Goal: Task Accomplishment & Management: Manage account settings

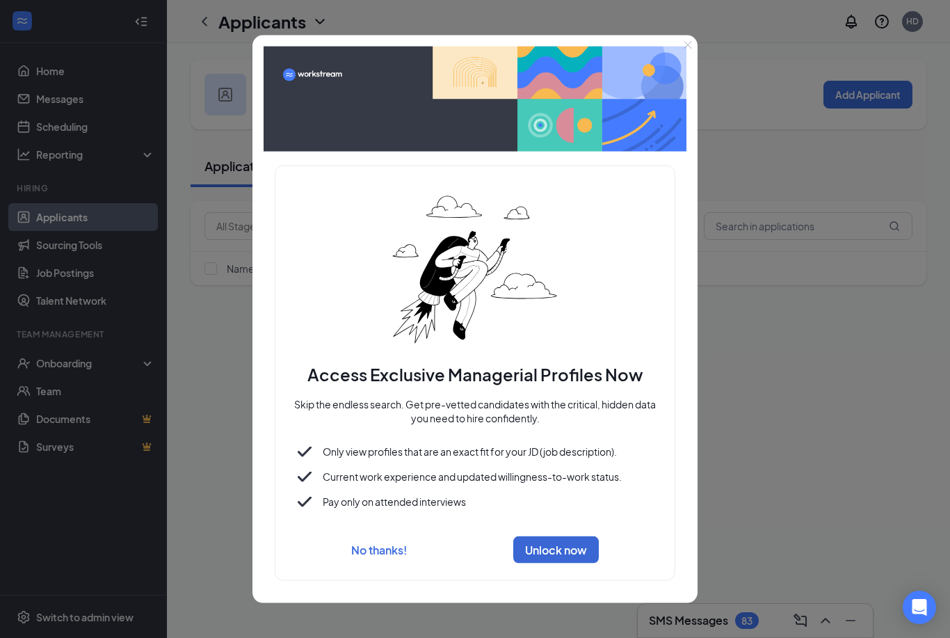
click at [195, 545] on div at bounding box center [475, 319] width 950 height 638
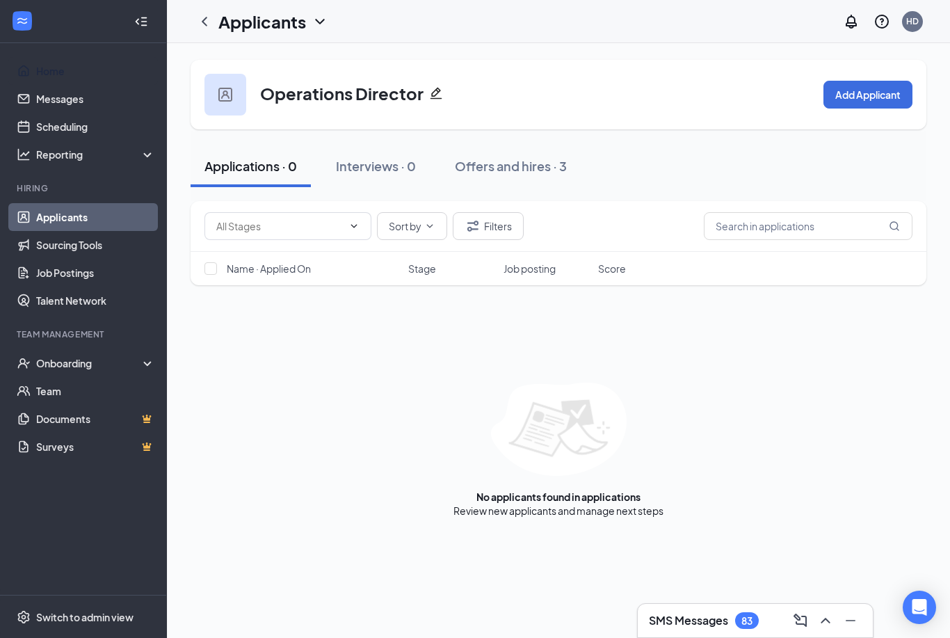
click at [78, 76] on link "Home" at bounding box center [95, 71] width 119 height 28
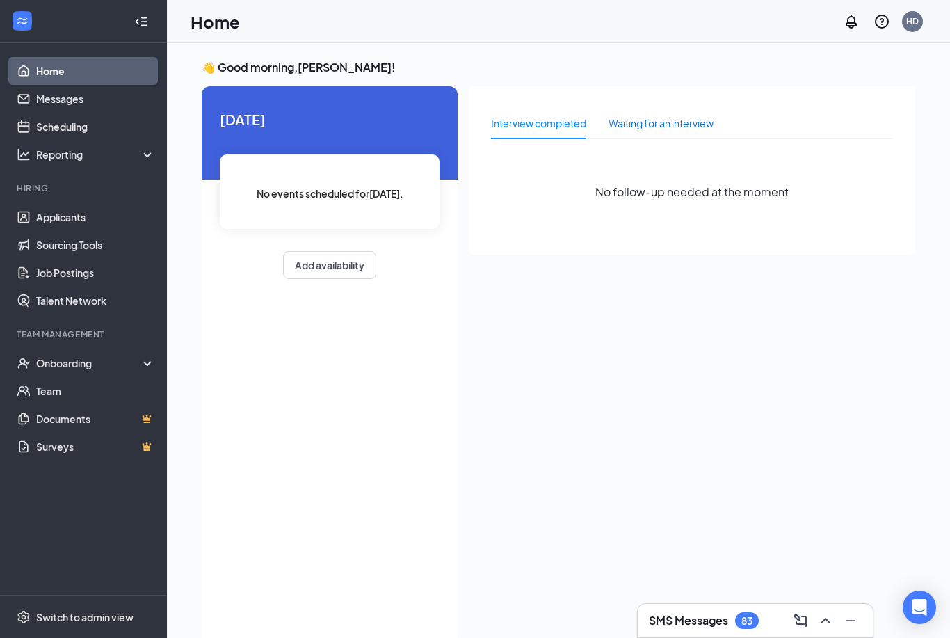
click at [701, 116] on div "Waiting for an interview" at bounding box center [660, 122] width 105 height 15
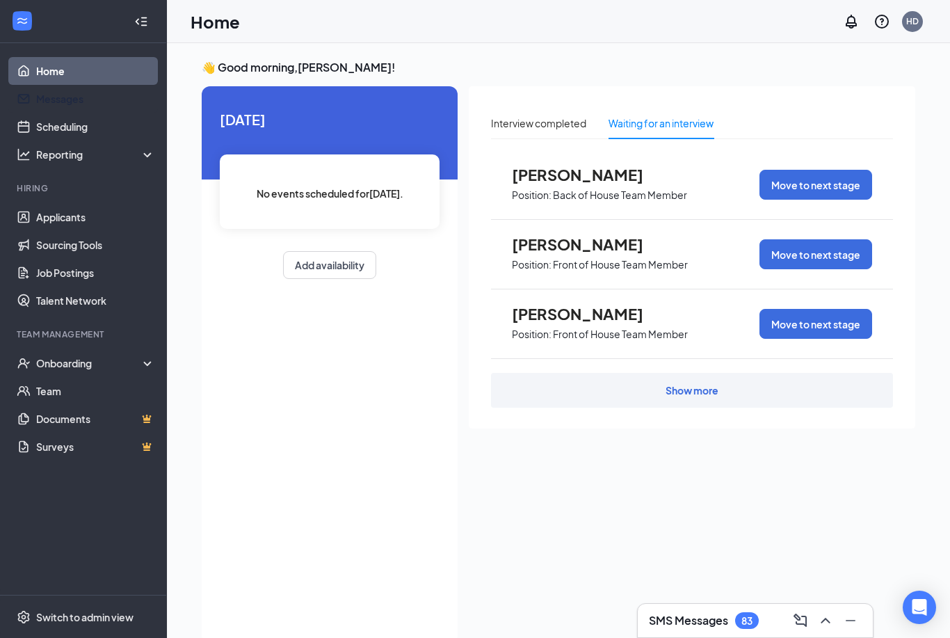
click at [60, 102] on link "Messages" at bounding box center [95, 99] width 119 height 28
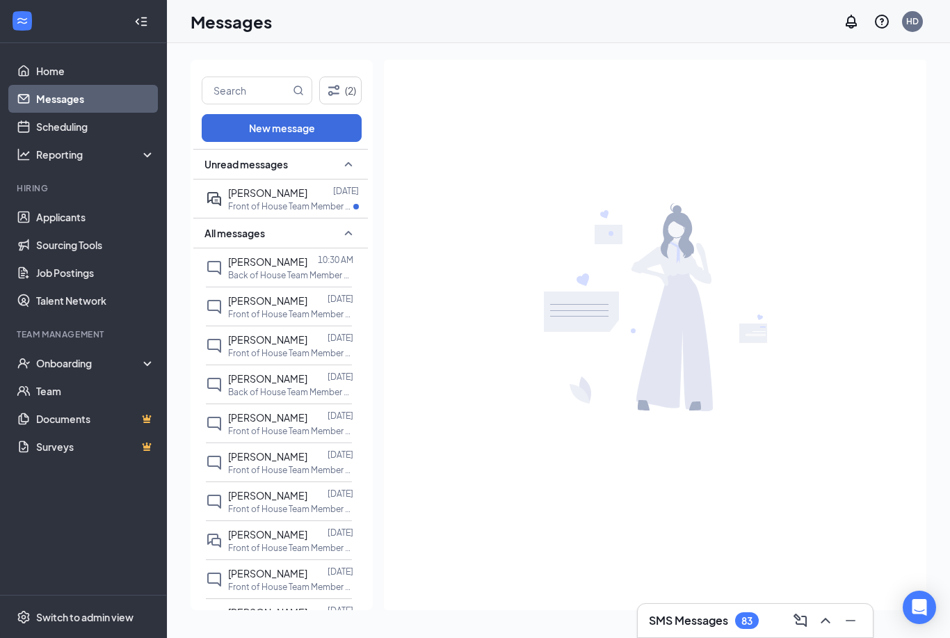
click at [49, 123] on link "Scheduling" at bounding box center [95, 127] width 119 height 28
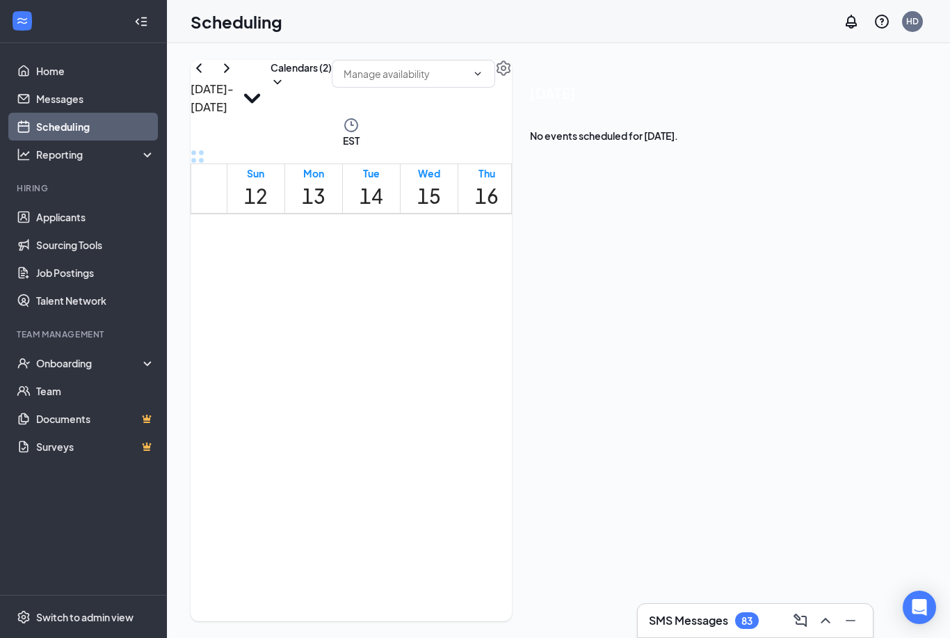
scroll to position [1091, 0]
click at [425, 66] on td at bounding box center [429, 58] width 405 height 16
click at [49, 161] on div "Reporting" at bounding box center [96, 154] width 120 height 14
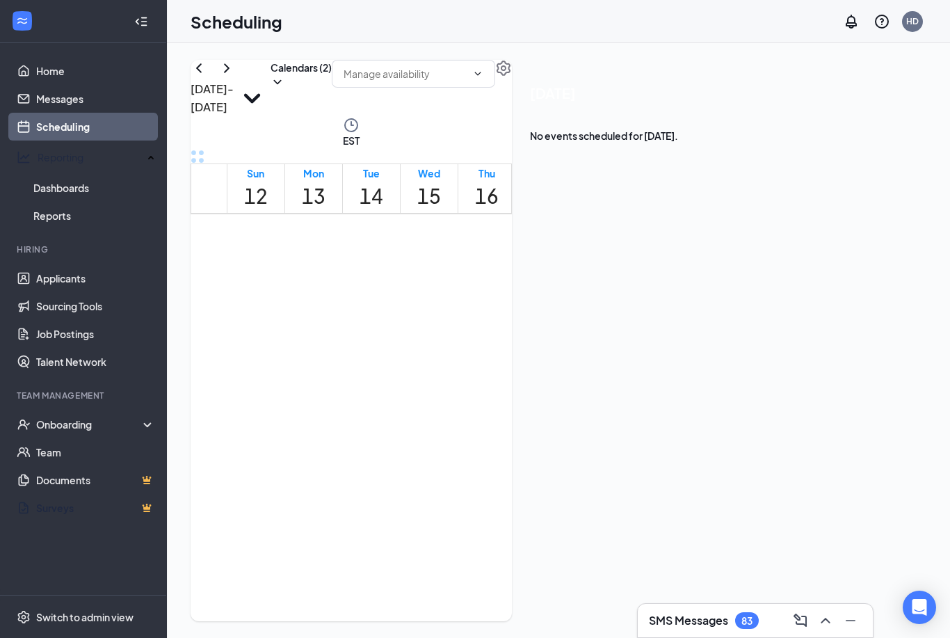
click at [67, 505] on link "Surveys" at bounding box center [95, 508] width 119 height 28
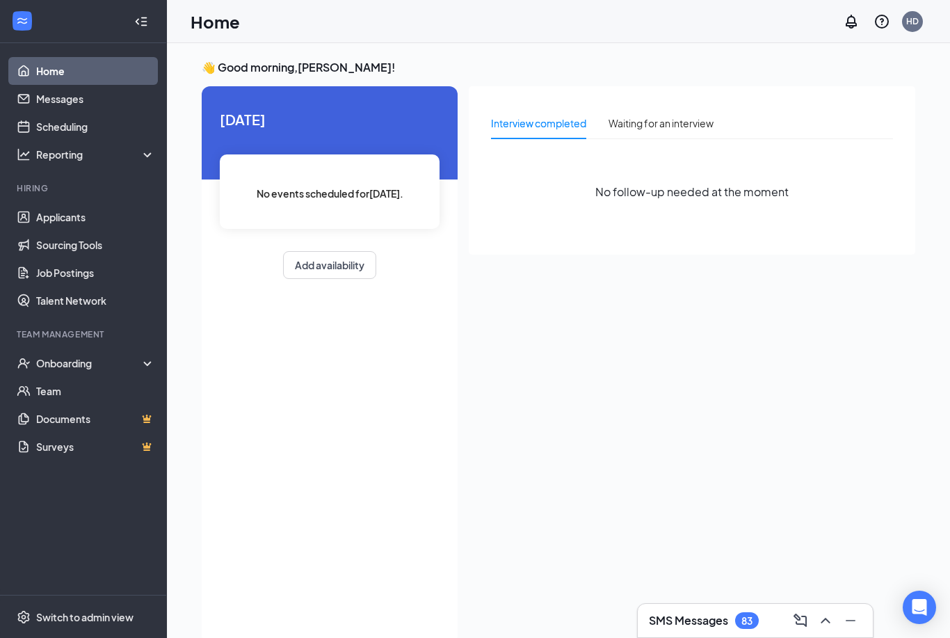
click at [79, 92] on link "Messages" at bounding box center [95, 99] width 119 height 28
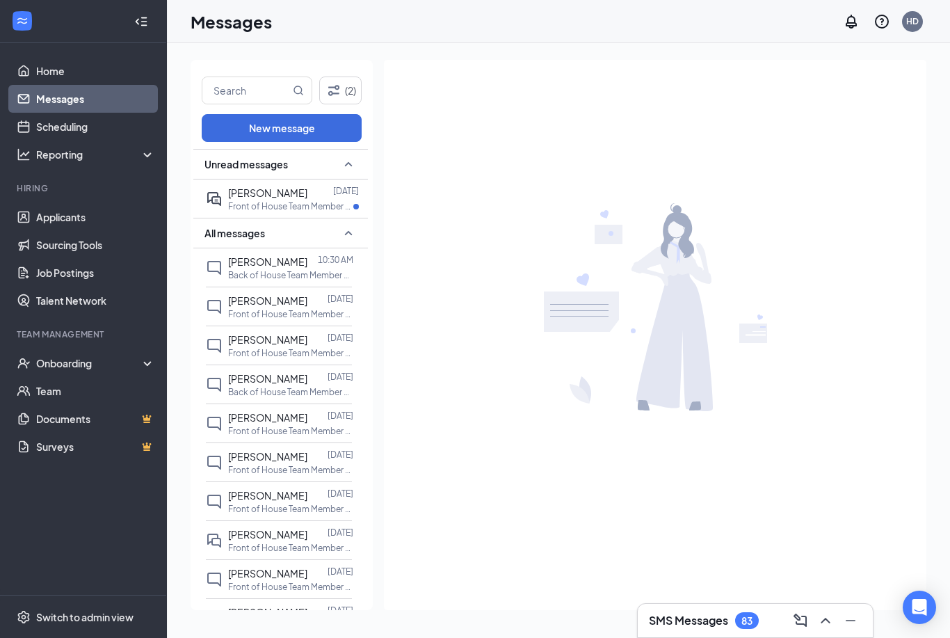
scroll to position [119, 0]
click at [79, 127] on link "Scheduling" at bounding box center [95, 127] width 119 height 28
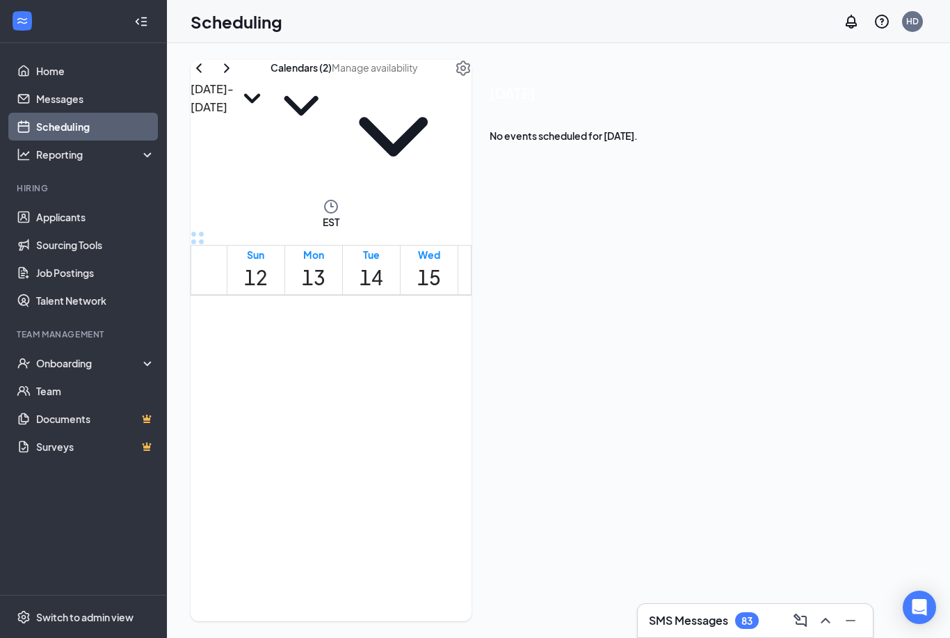
scroll to position [985, 0]
click at [80, 158] on div "Reporting" at bounding box center [96, 154] width 120 height 14
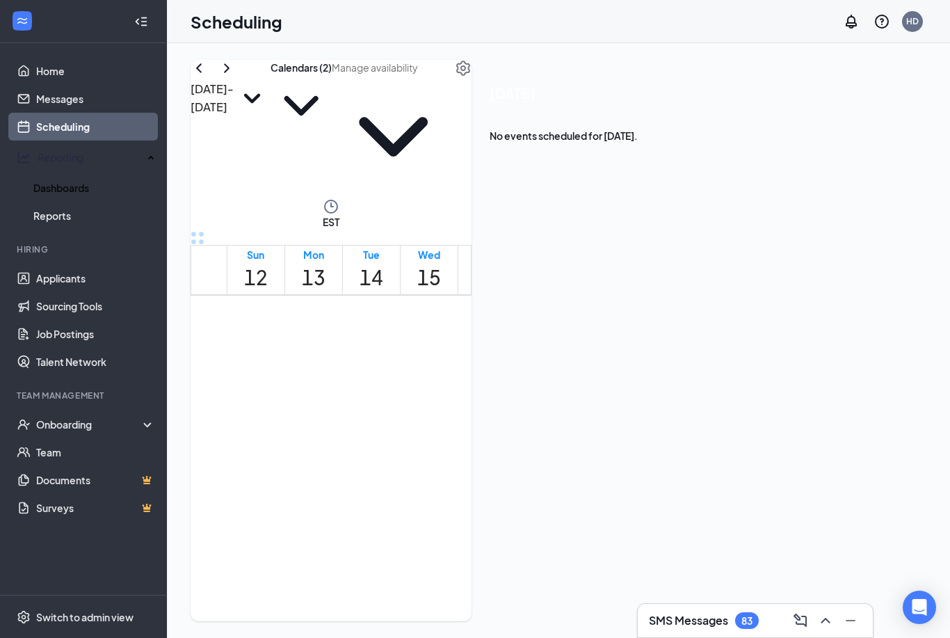
click at [94, 174] on link "Dashboards" at bounding box center [94, 188] width 122 height 28
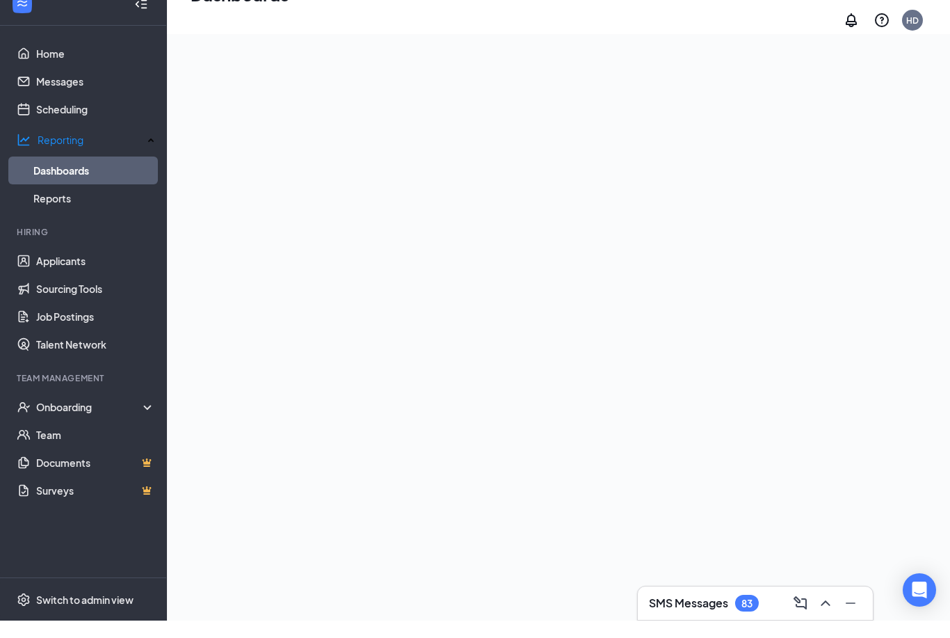
scroll to position [135, 0]
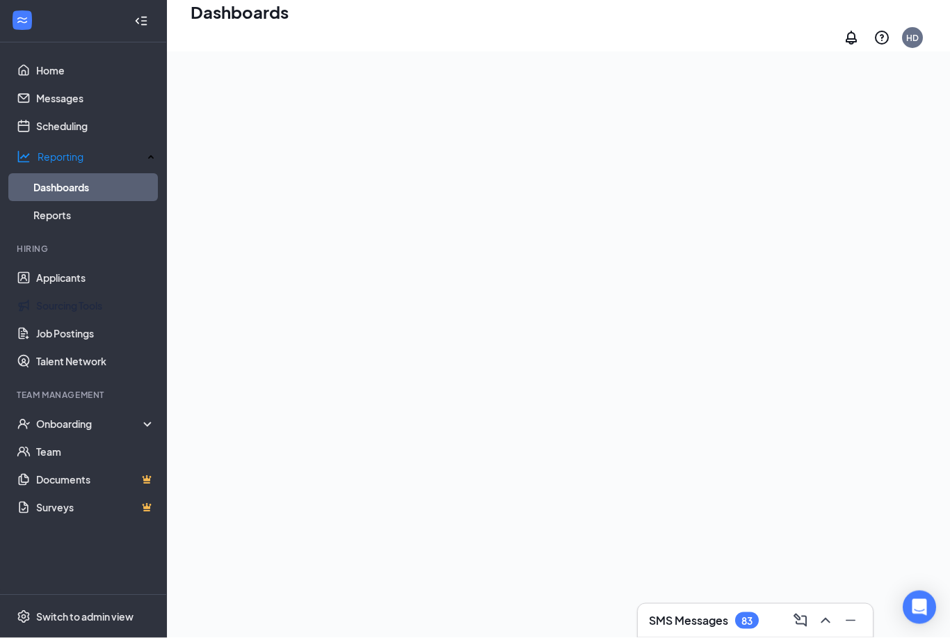
click at [88, 297] on link "Sourcing Tools" at bounding box center [95, 306] width 119 height 28
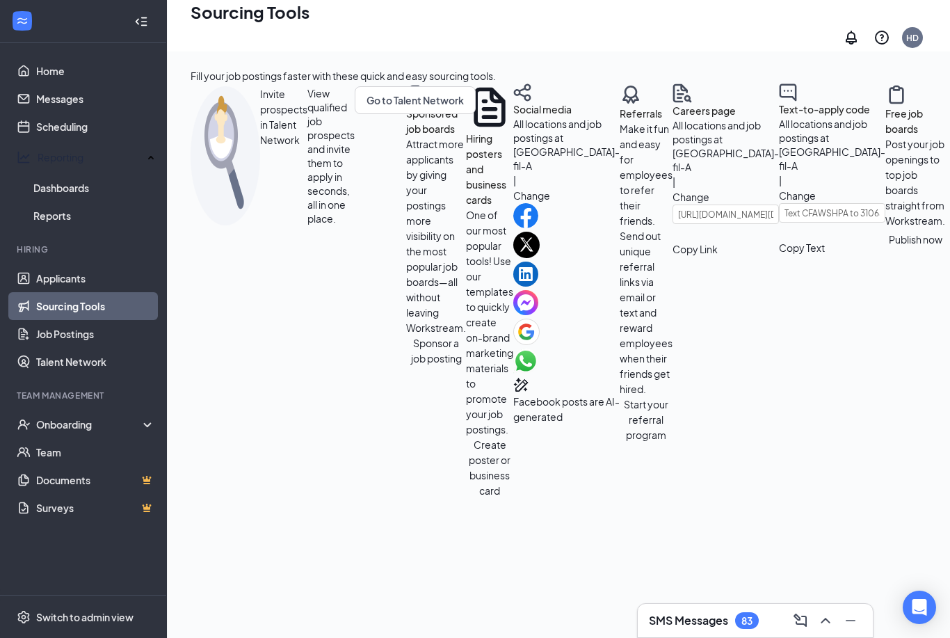
scroll to position [349, 0]
click at [94, 363] on link "Talent Network" at bounding box center [95, 362] width 119 height 28
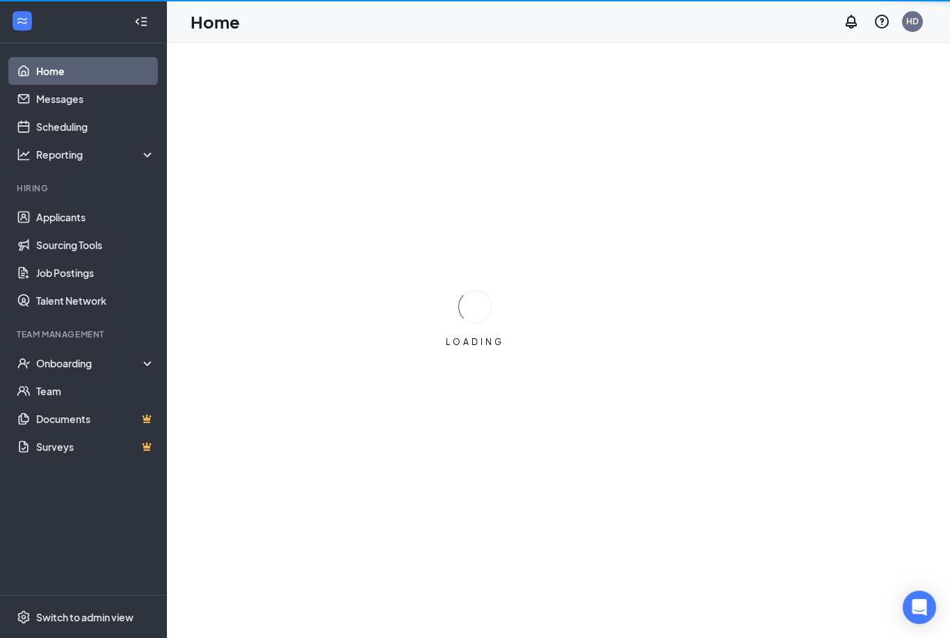
click at [942, 627] on div "LOADING" at bounding box center [475, 319] width 950 height 638
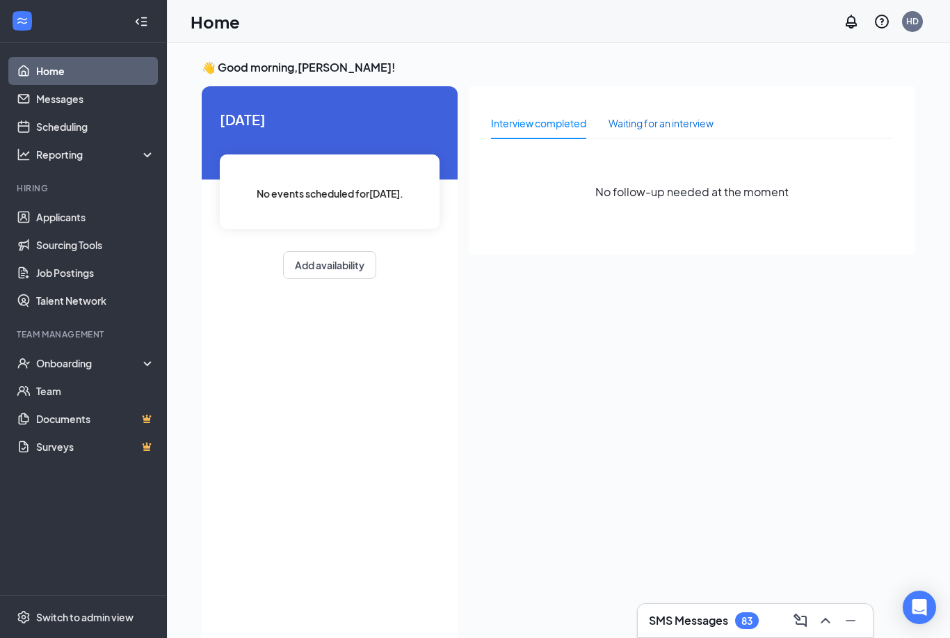
click at [650, 130] on div "Waiting for an interview" at bounding box center [660, 122] width 105 height 15
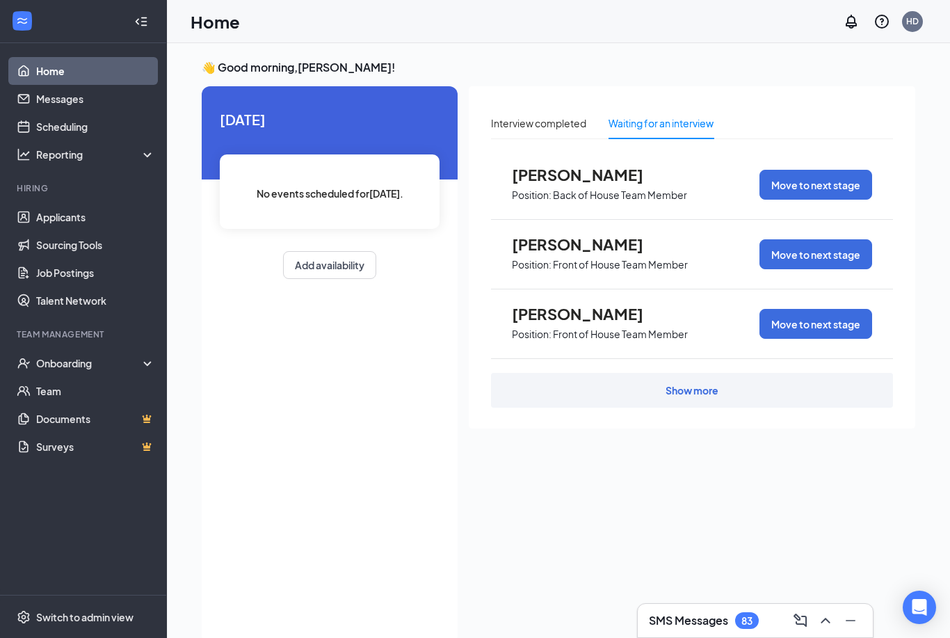
click at [692, 403] on div "Show more" at bounding box center [692, 390] width 402 height 35
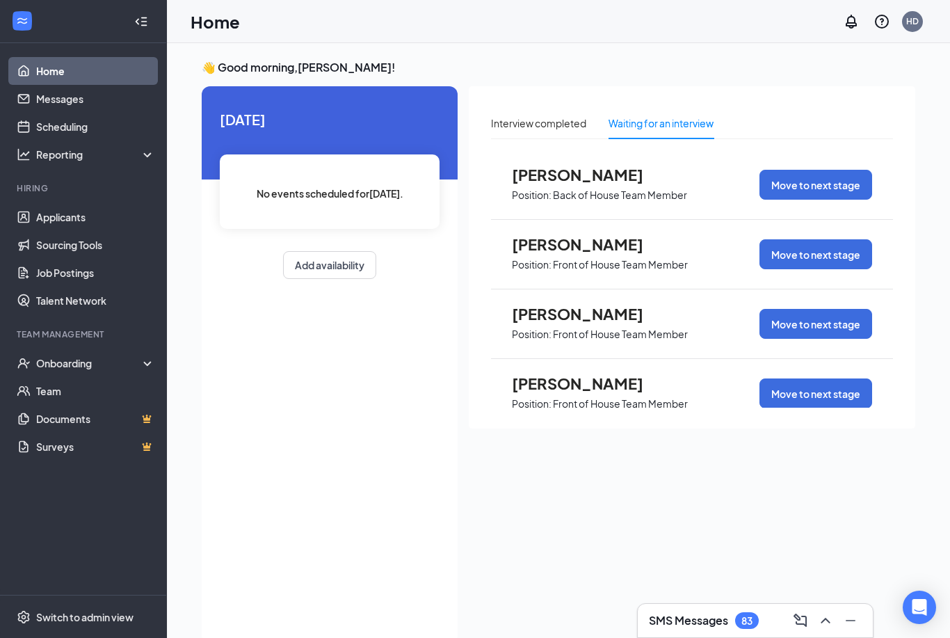
click at [611, 397] on p "Front of House Team Member" at bounding box center [620, 403] width 135 height 13
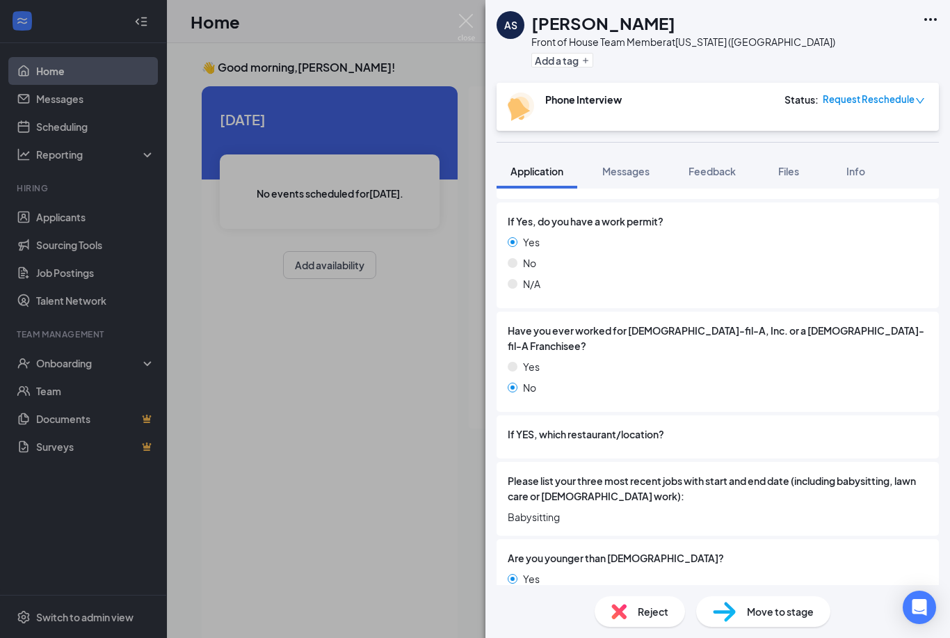
scroll to position [368, 0]
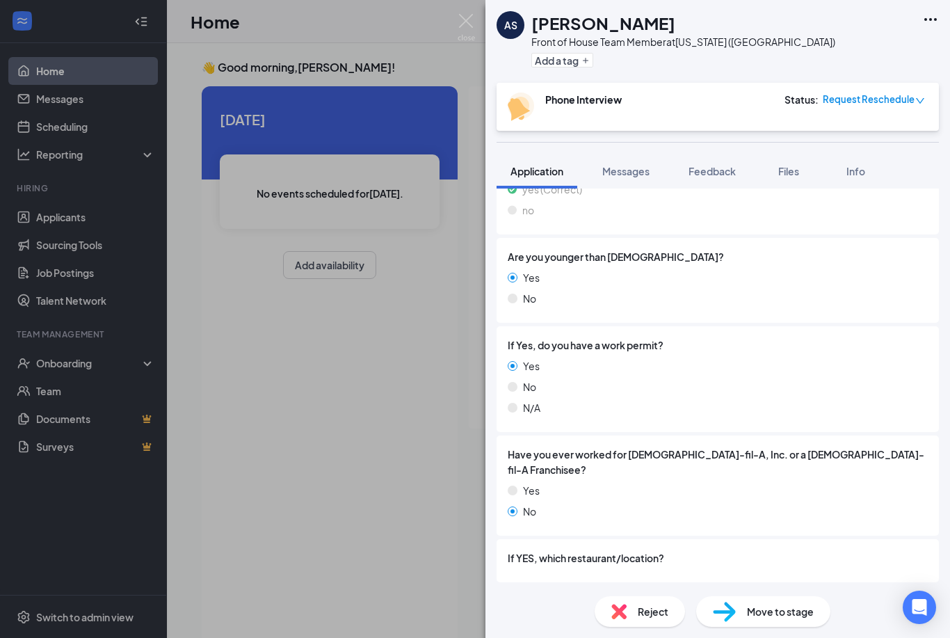
click at [627, 170] on span "Messages" at bounding box center [625, 171] width 47 height 13
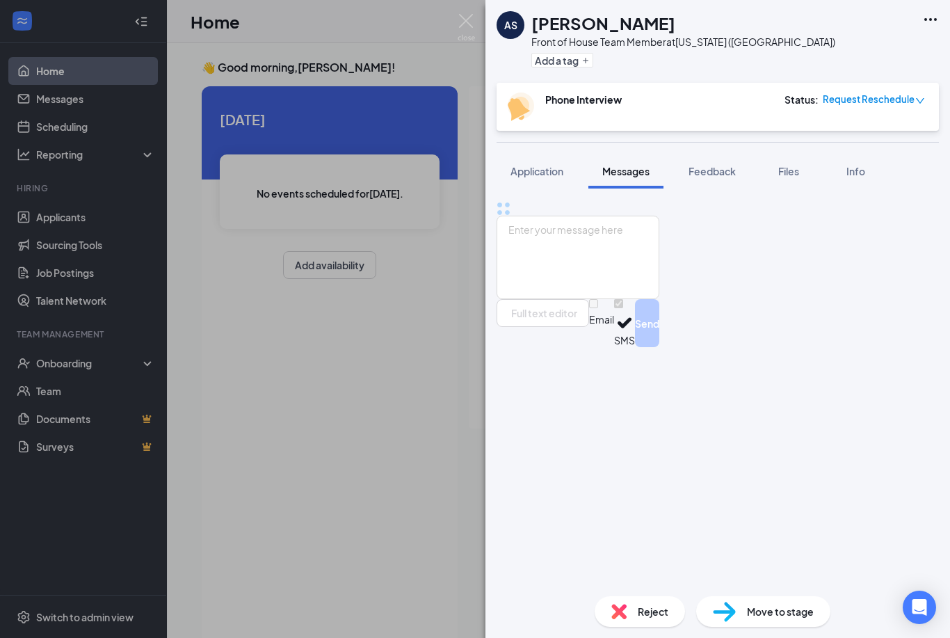
scroll to position [241, 0]
click at [639, 165] on span "Messages" at bounding box center [625, 171] width 47 height 13
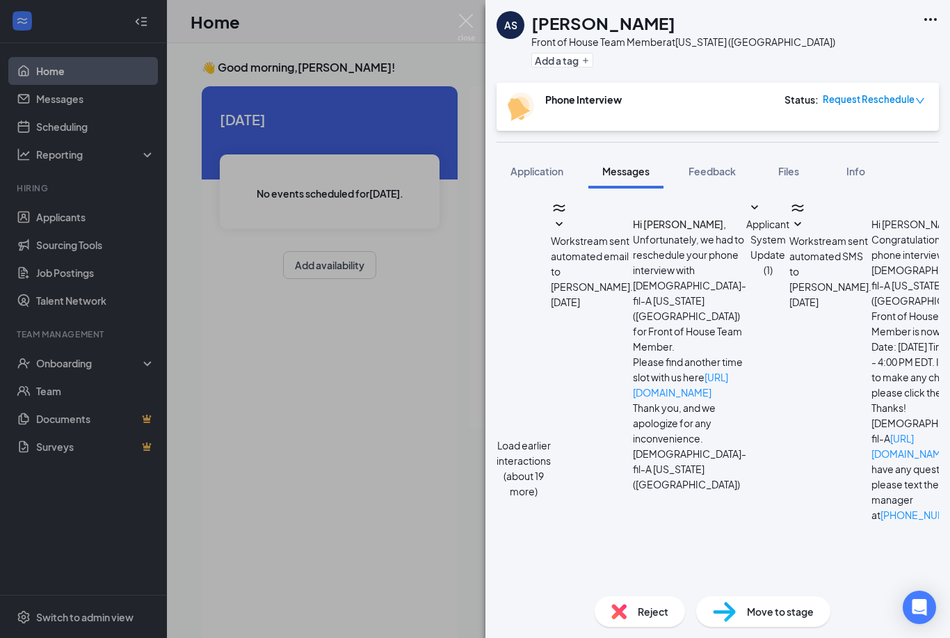
scroll to position [47, 0]
click at [727, 165] on span "Feedback" at bounding box center [711, 171] width 47 height 13
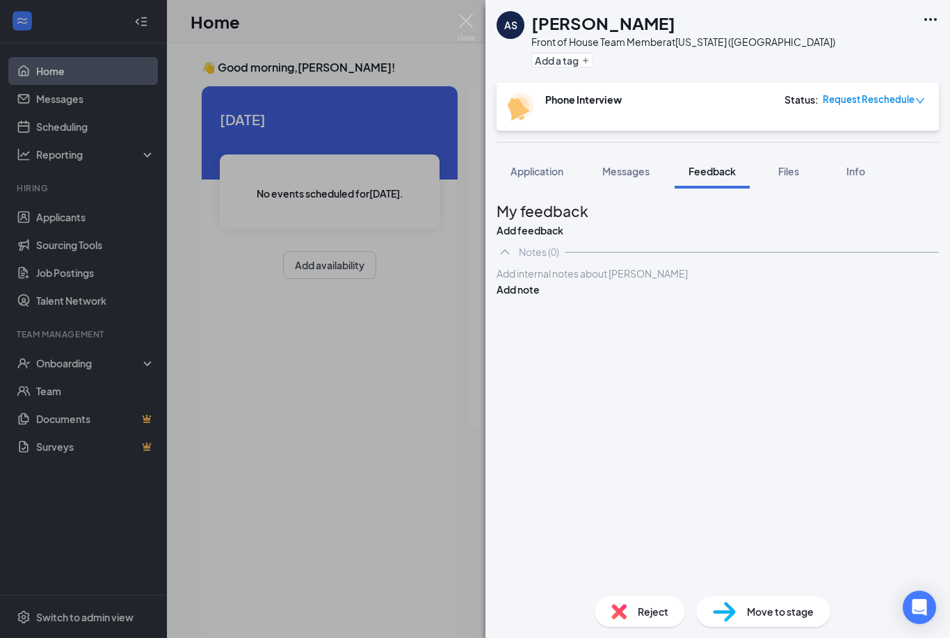
click at [793, 165] on span "Files" at bounding box center [788, 171] width 21 height 13
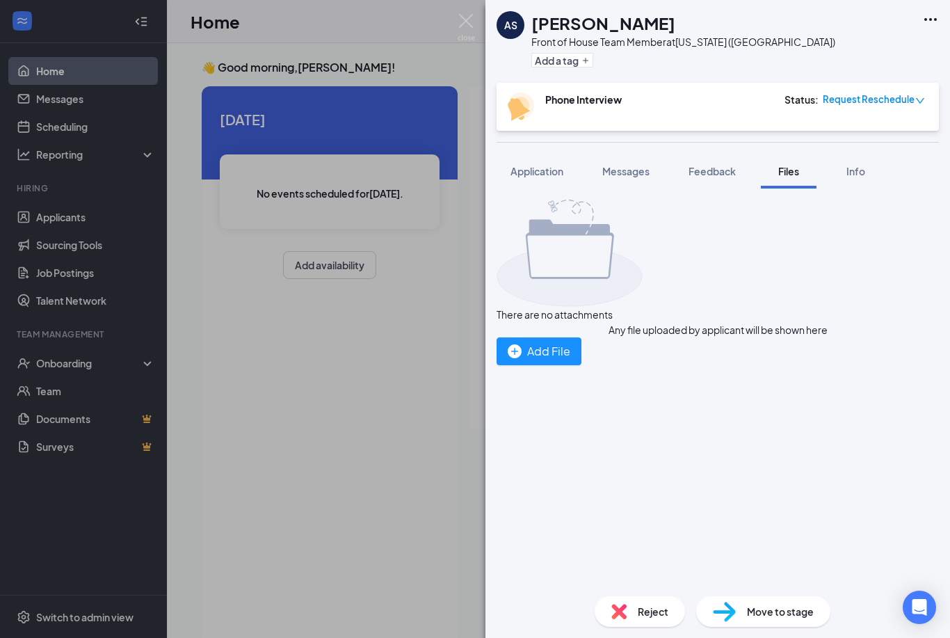
click at [546, 165] on span "Application" at bounding box center [536, 171] width 53 height 13
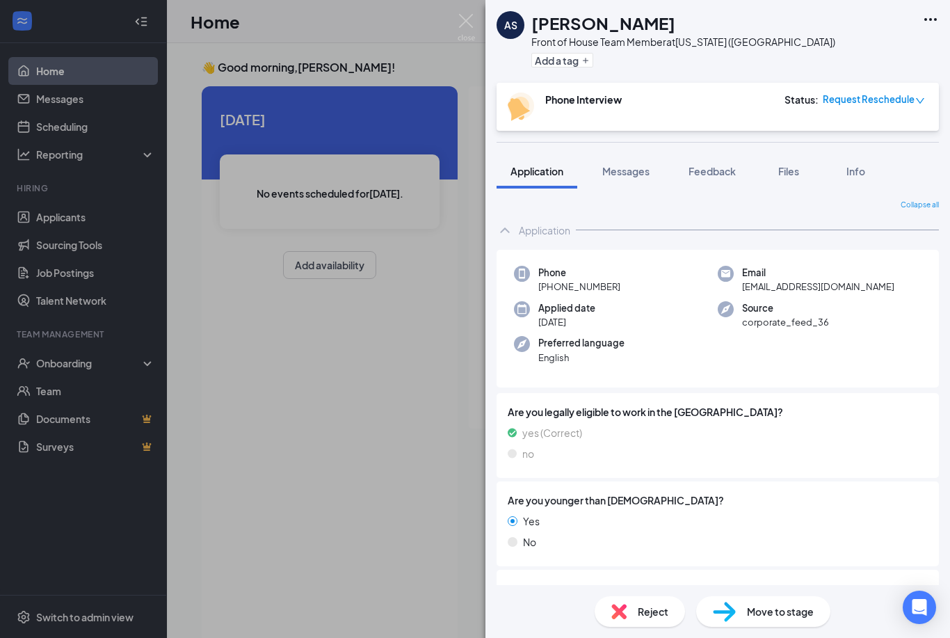
click at [864, 165] on span "Info" at bounding box center [855, 171] width 19 height 13
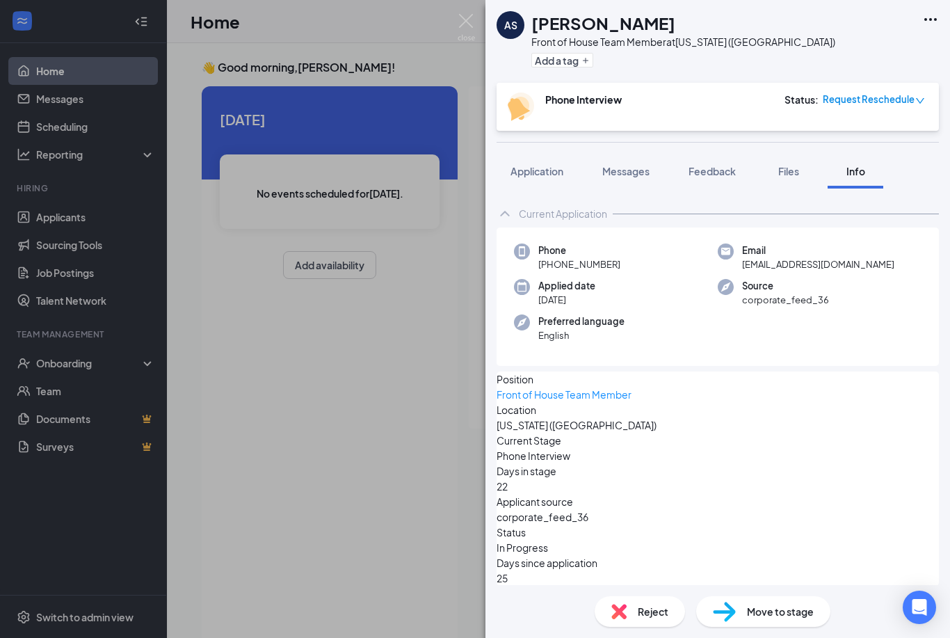
scroll to position [47, 0]
click at [794, 165] on span "Files" at bounding box center [788, 171] width 21 height 13
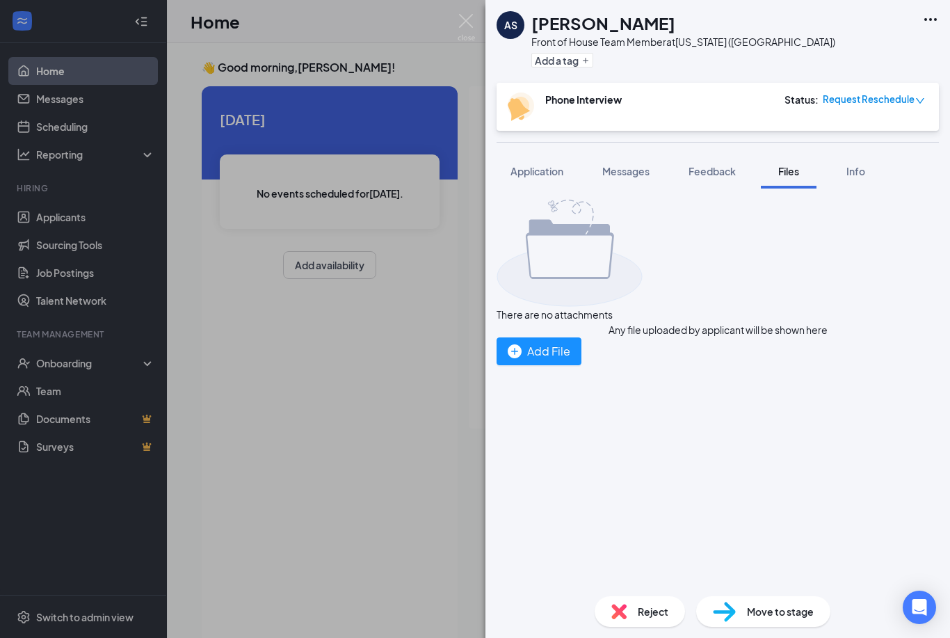
click at [704, 165] on span "Feedback" at bounding box center [711, 171] width 47 height 13
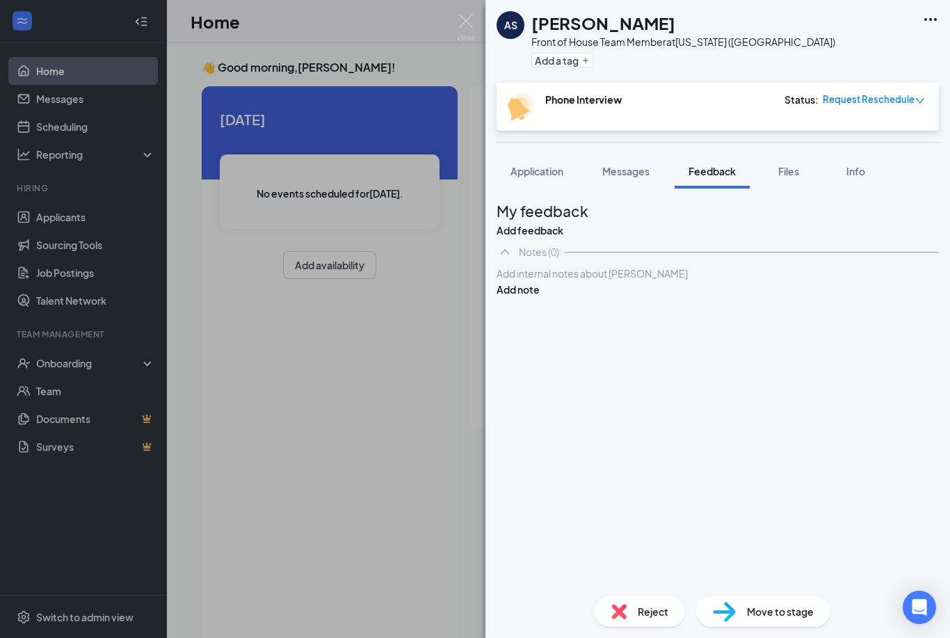
click at [53, 97] on div "AS Avalyn Simunovich Front of House Team Member at Washington (PA) Add a tag Ph…" at bounding box center [475, 319] width 950 height 638
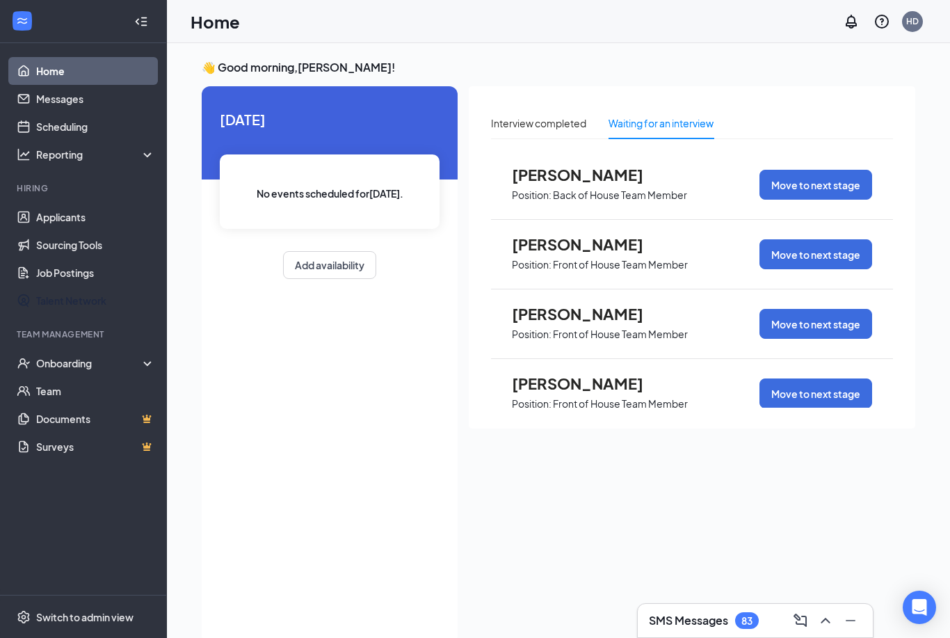
click at [95, 306] on link "Talent Network" at bounding box center [95, 300] width 119 height 28
